Goal: Use online tool/utility: Utilize a website feature to perform a specific function

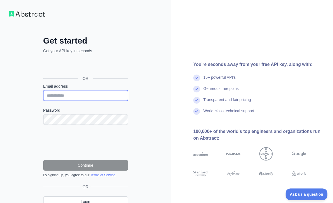
click at [82, 97] on input "Email address" at bounding box center [85, 95] width 85 height 11
type input "**********"
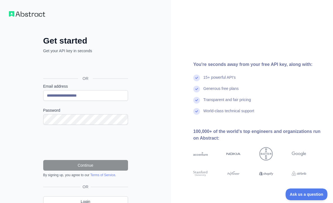
click at [102, 64] on div "Sign in with Google. Opens in new tab" at bounding box center [85, 66] width 84 height 12
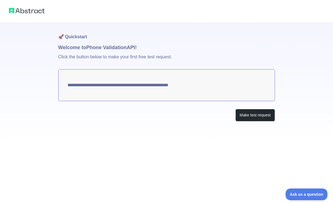
click at [191, 92] on textarea "**********" at bounding box center [166, 85] width 216 height 32
click at [264, 116] on button "Make test request" at bounding box center [254, 115] width 39 height 13
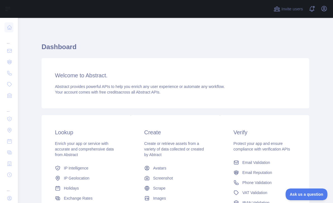
click at [12, 73] on icon at bounding box center [10, 73] width 6 height 6
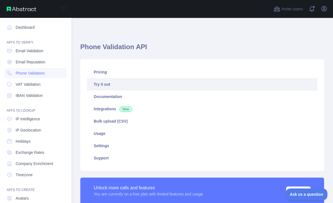
click at [122, 81] on link "Try it out" at bounding box center [202, 84] width 230 height 12
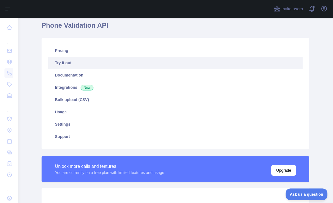
scroll to position [20, 0]
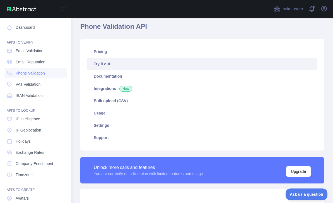
click at [13, 27] on link "Dashboard" at bounding box center [35, 27] width 62 height 10
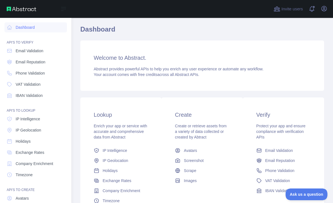
scroll to position [18, 0]
click at [42, 72] on span "Phone Validation" at bounding box center [30, 73] width 29 height 6
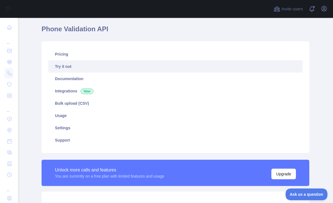
click at [132, 69] on link "Try it out" at bounding box center [175, 66] width 254 height 12
click at [111, 69] on link "Try it out" at bounding box center [175, 66] width 254 height 12
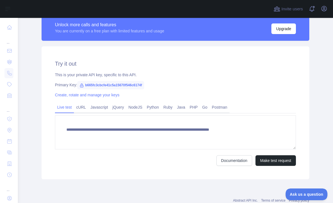
scroll to position [162, 0]
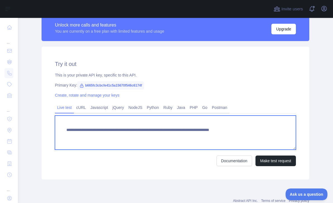
click at [268, 132] on textarea "**********" at bounding box center [175, 132] width 241 height 34
type textarea "**********"
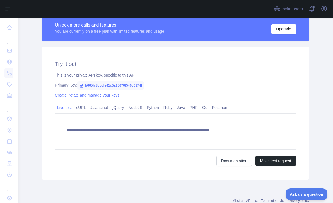
click at [287, 162] on button "Make test request" at bounding box center [275, 160] width 40 height 11
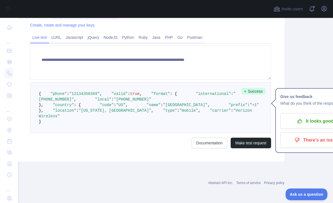
scroll to position [275, 25]
click at [260, 148] on button "Make test request" at bounding box center [250, 142] width 40 height 11
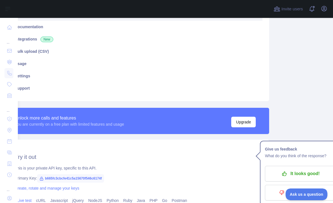
scroll to position [69, 41]
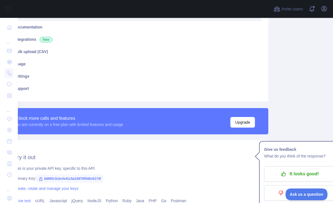
scroll to position [57, 0]
